Goal: Answer question/provide support: Answer question/provide support

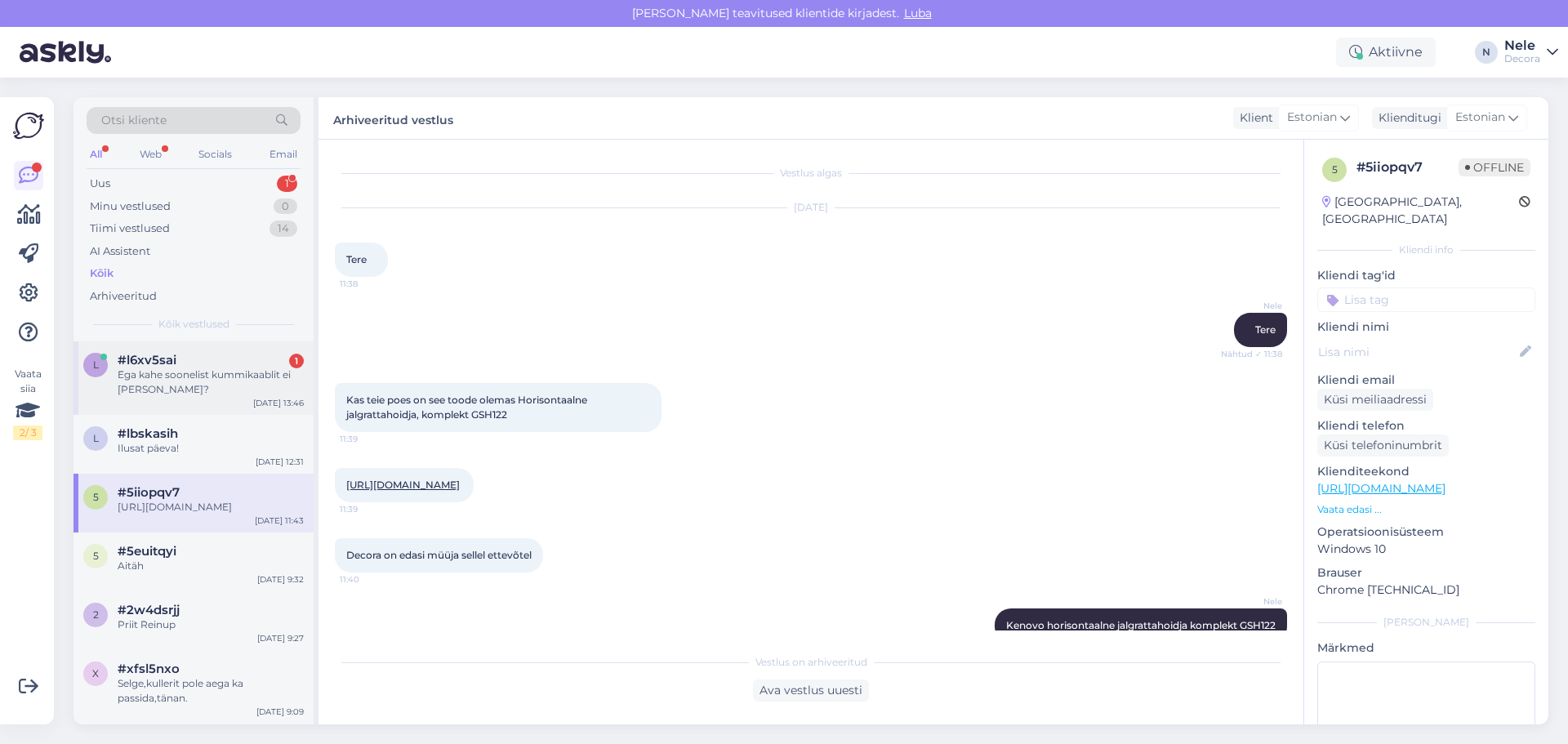
click at [202, 366] on div "#l6xv5sai 1" at bounding box center [210, 360] width 186 height 15
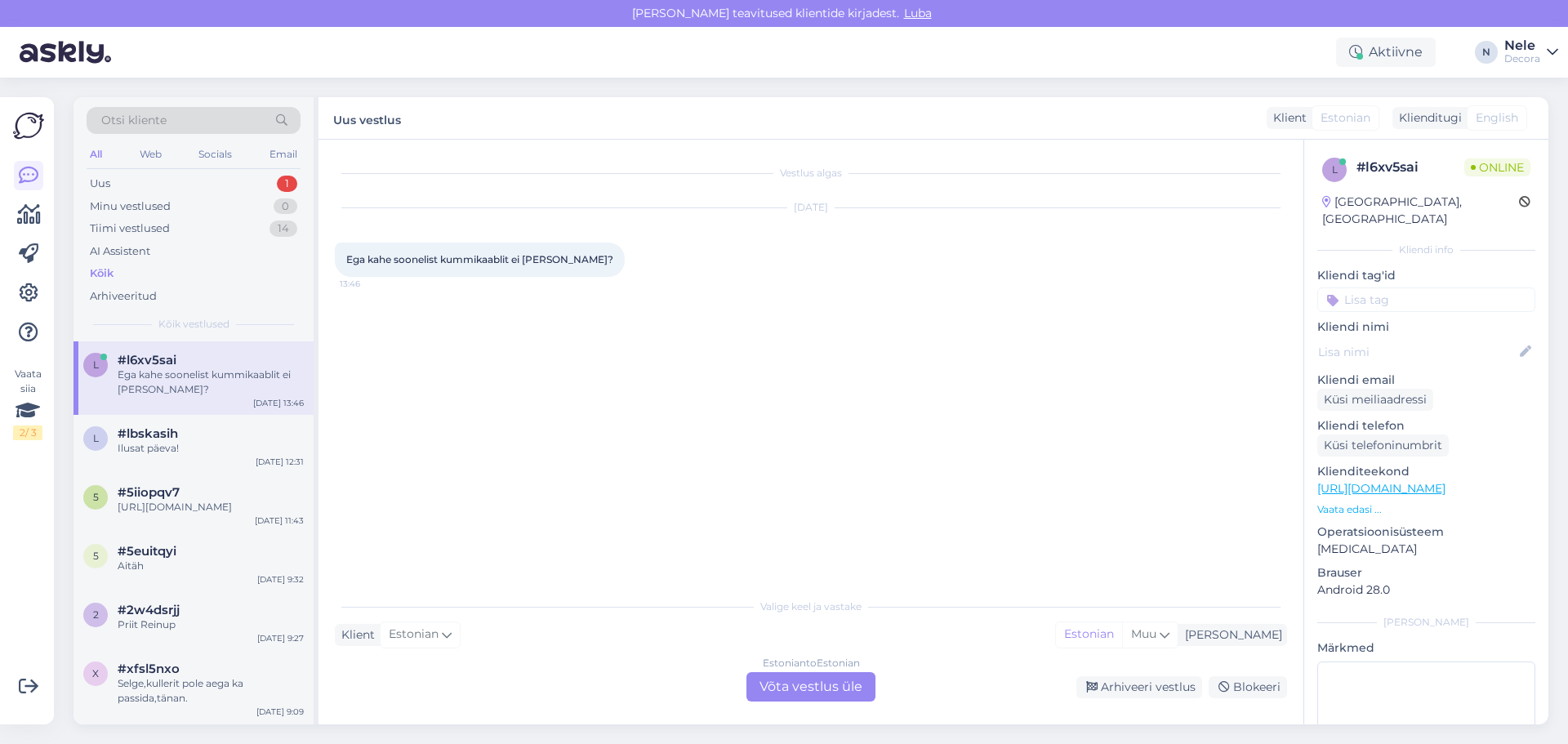
click at [807, 691] on div "Estonian to Estonian Võta vestlus üle" at bounding box center [810, 688] width 129 height 30
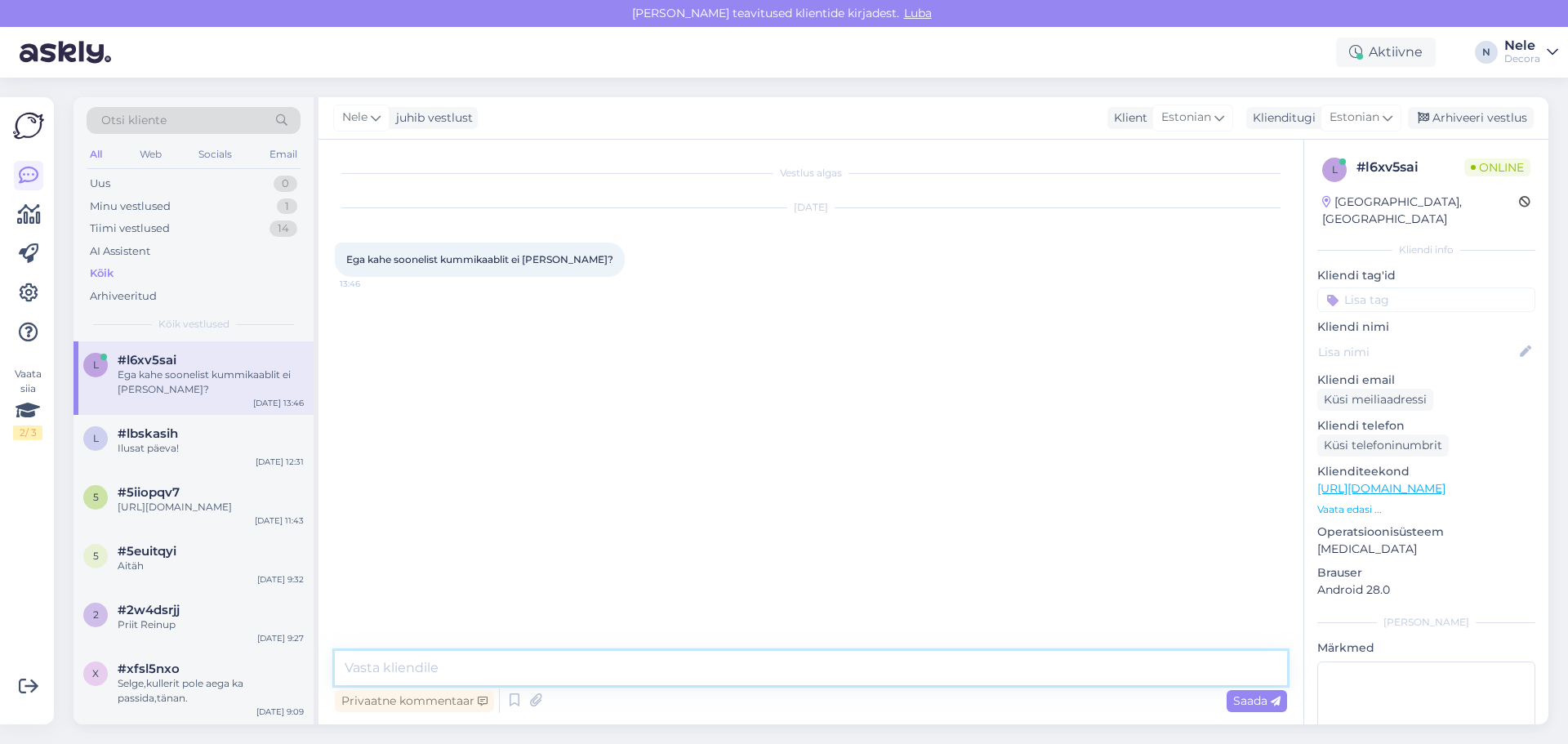
click at [414, 667] on textarea at bounding box center [810, 668] width 952 height 34
type textarea "Tere"
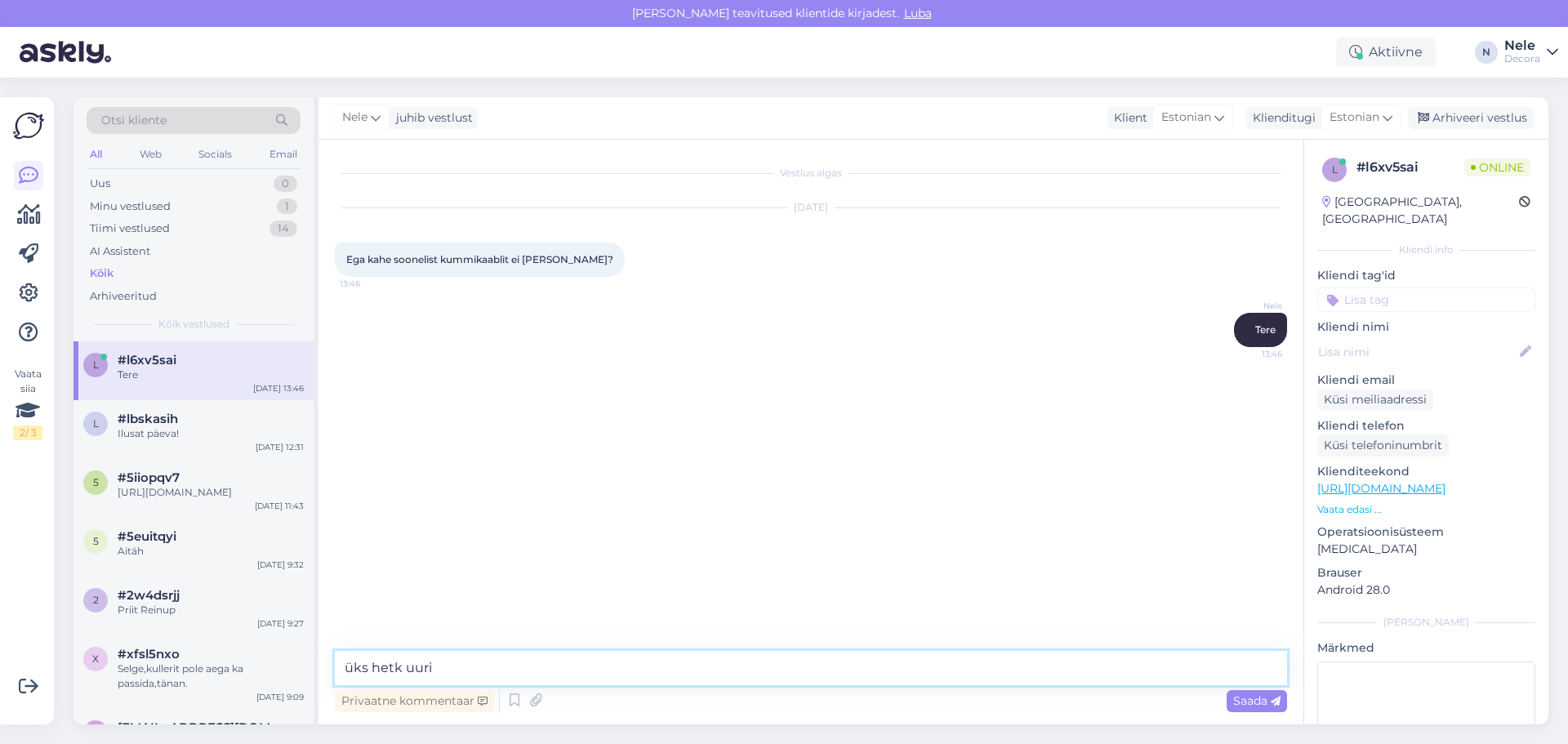
type textarea "üks hetk uurin"
type textarea "kolmest on"
type textarea "ja viiest aga kahest pole kahjuks"
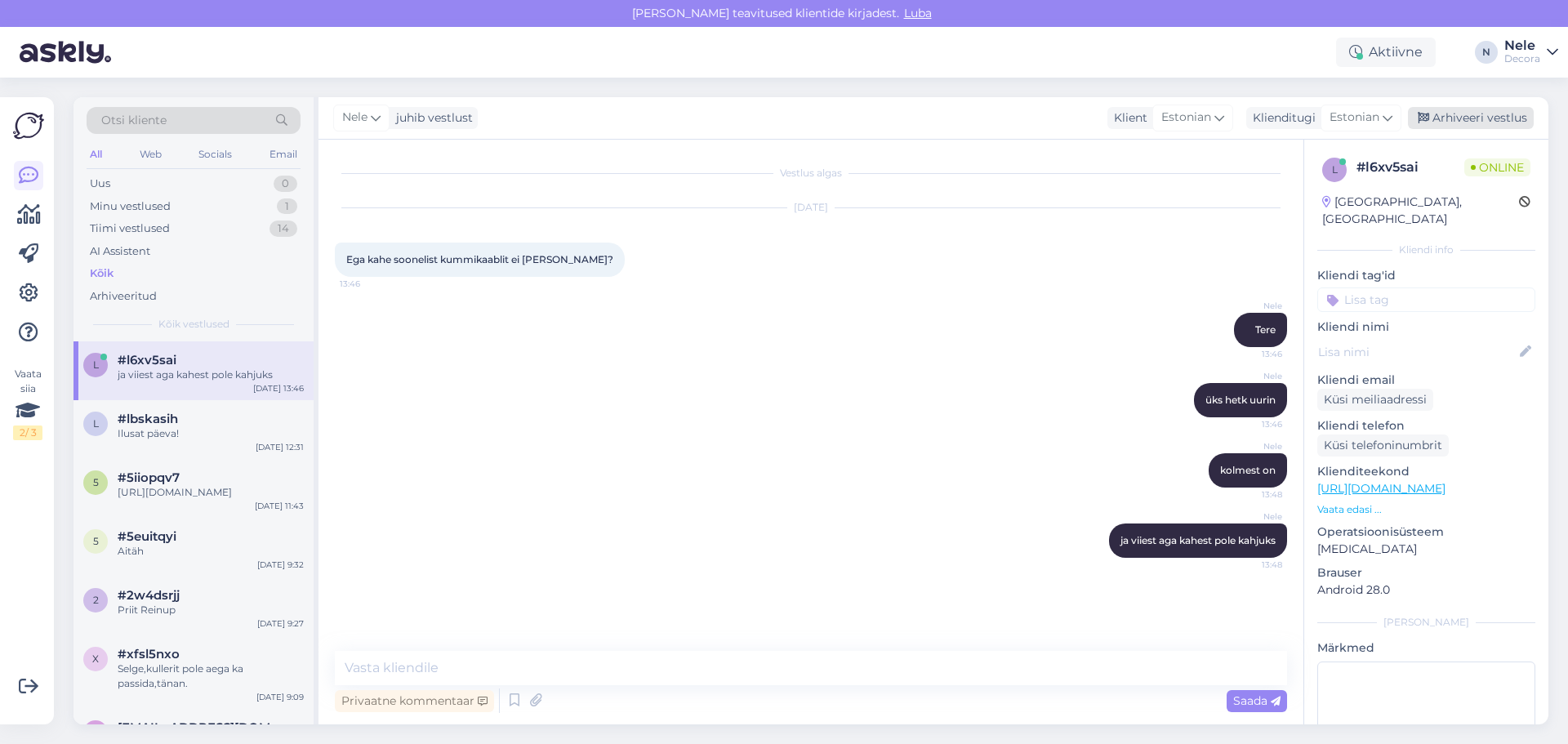
click at [1495, 109] on div "Arhiveeri vestlus" at bounding box center [1471, 118] width 126 height 22
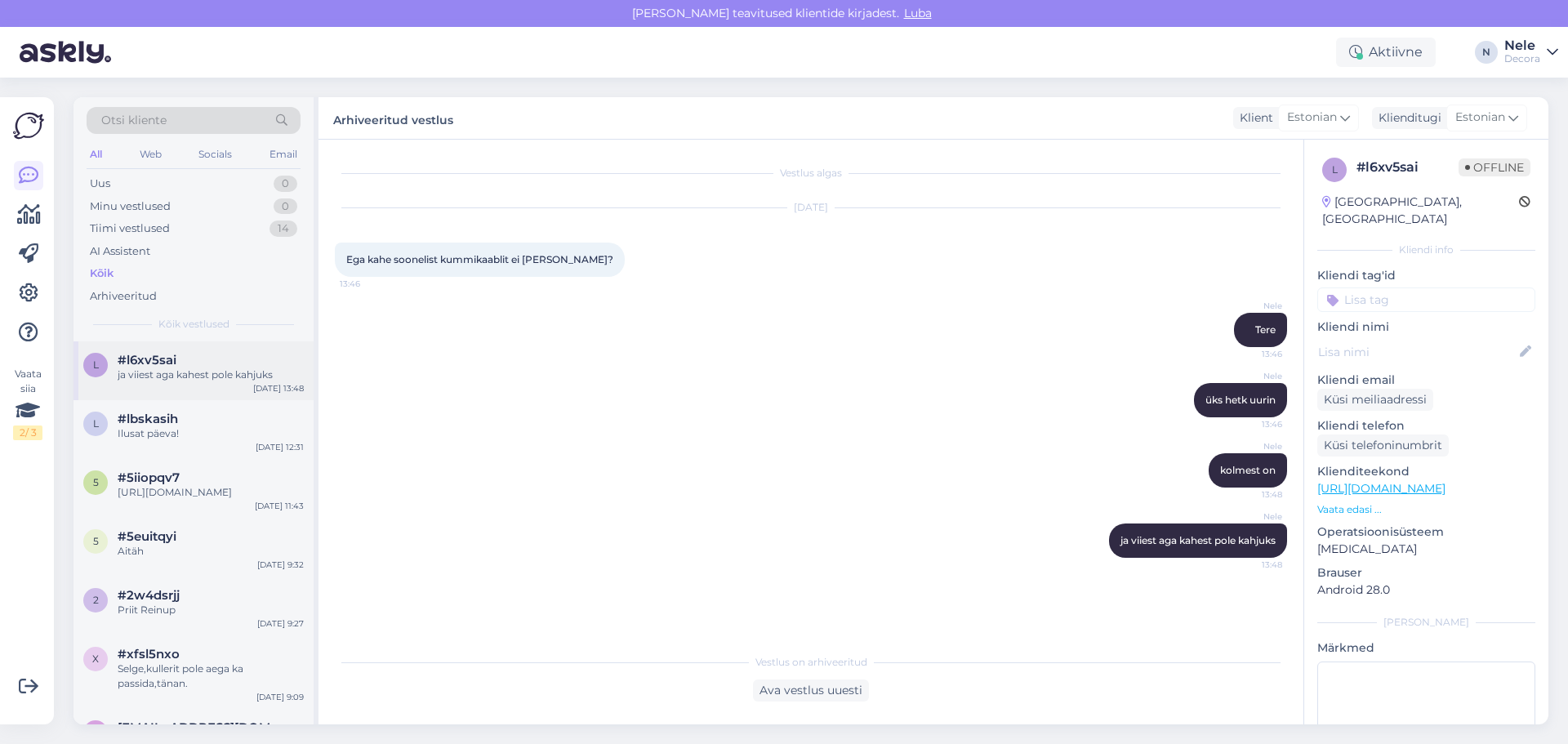
click at [191, 374] on div "ja viiest aga kahest pole kahjuks" at bounding box center [210, 375] width 186 height 15
click at [1376, 54] on div "Aktiivne" at bounding box center [1386, 53] width 100 height 30
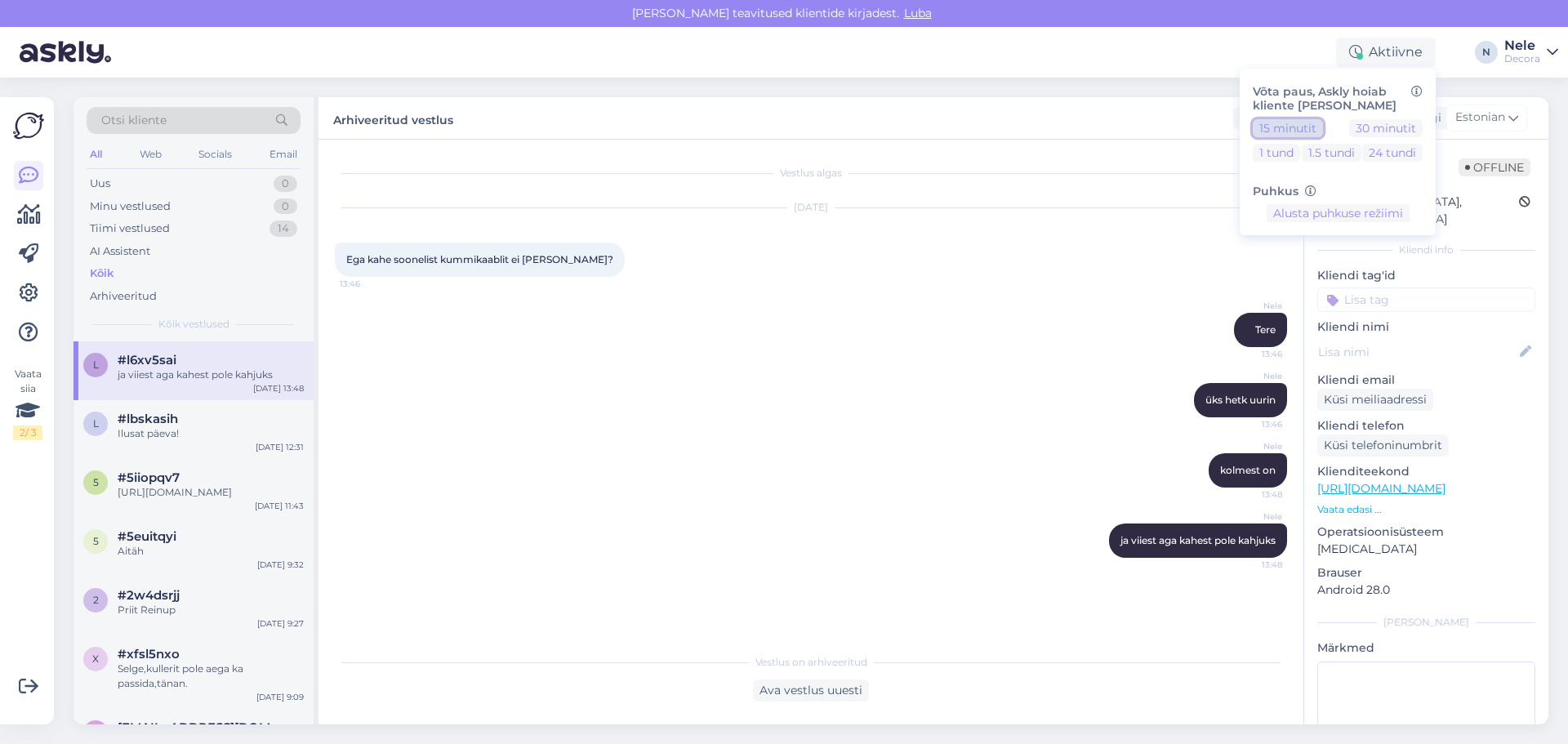
click at [1284, 130] on button "15 minutit" at bounding box center [1288, 128] width 70 height 18
click at [1371, 47] on icon at bounding box center [1368, 52] width 13 height 13
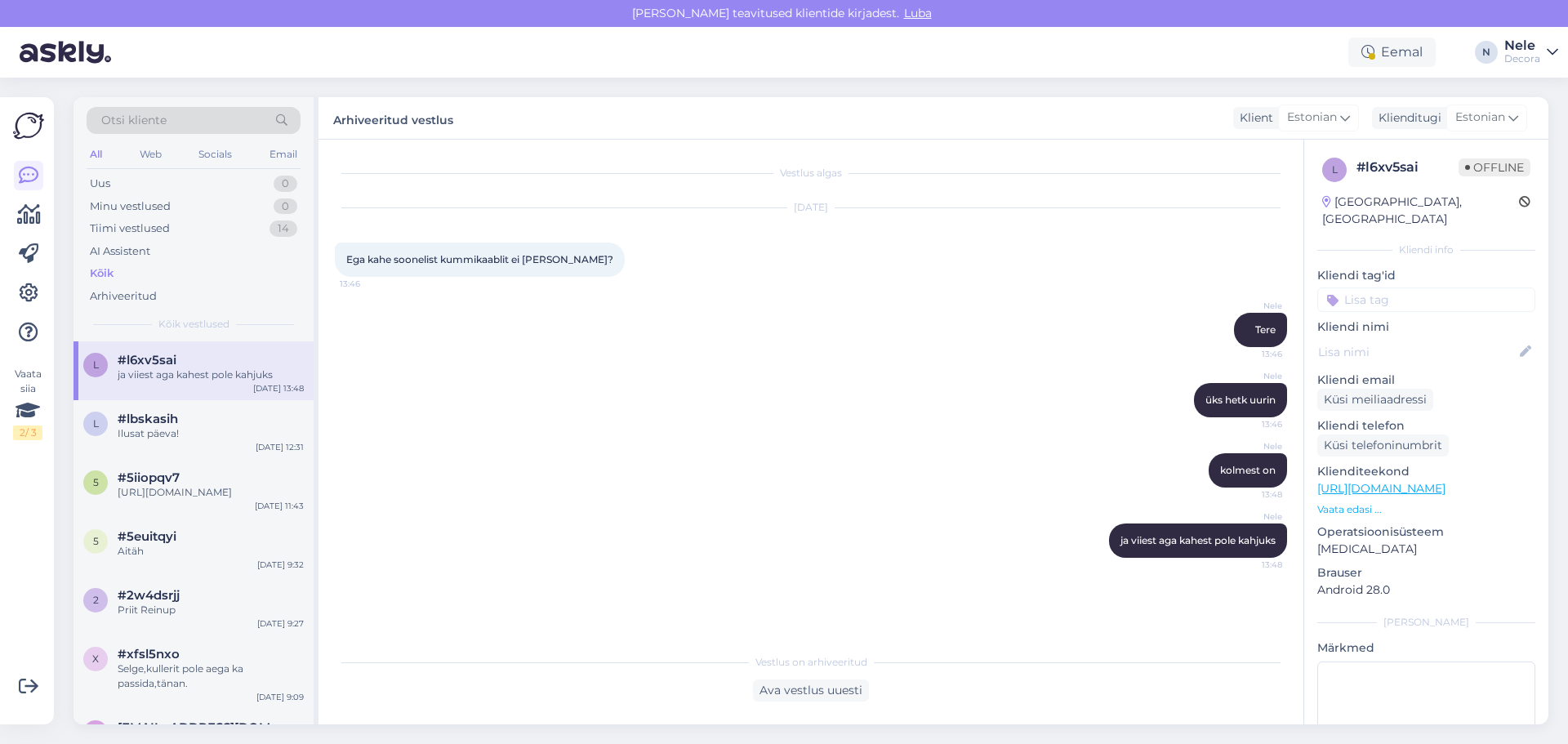
click at [1387, 37] on div "Eemal Võta paus, Askly hoiab kliente [PERSON_NAME] 15 minutit 30 minutit 1 tund…" at bounding box center [784, 52] width 1568 height 51
click at [1389, 49] on div "Eemal" at bounding box center [1392, 53] width 87 height 30
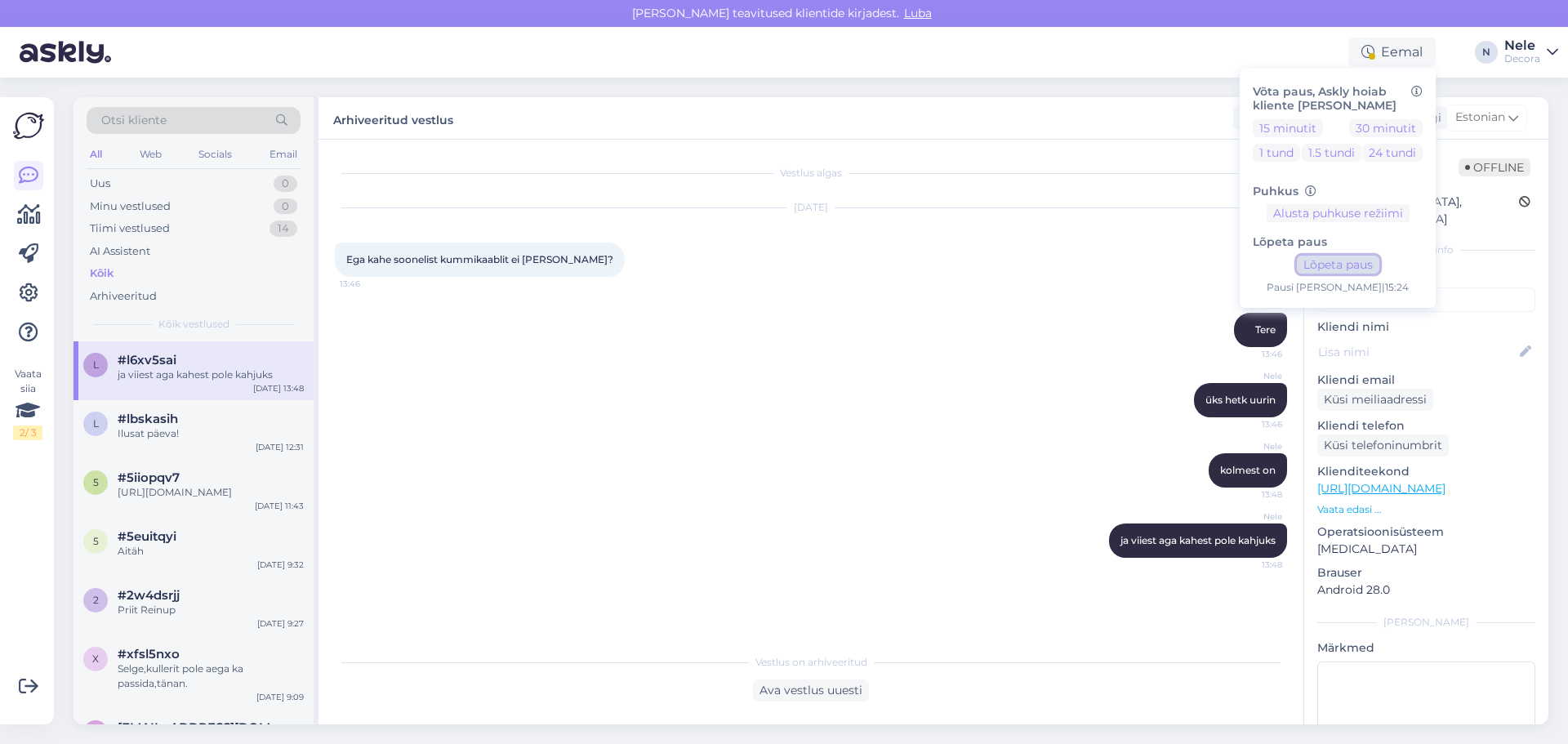
click at [1337, 265] on button "Lõpeta paus" at bounding box center [1338, 264] width 82 height 18
